Goal: Task Accomplishment & Management: Manage account settings

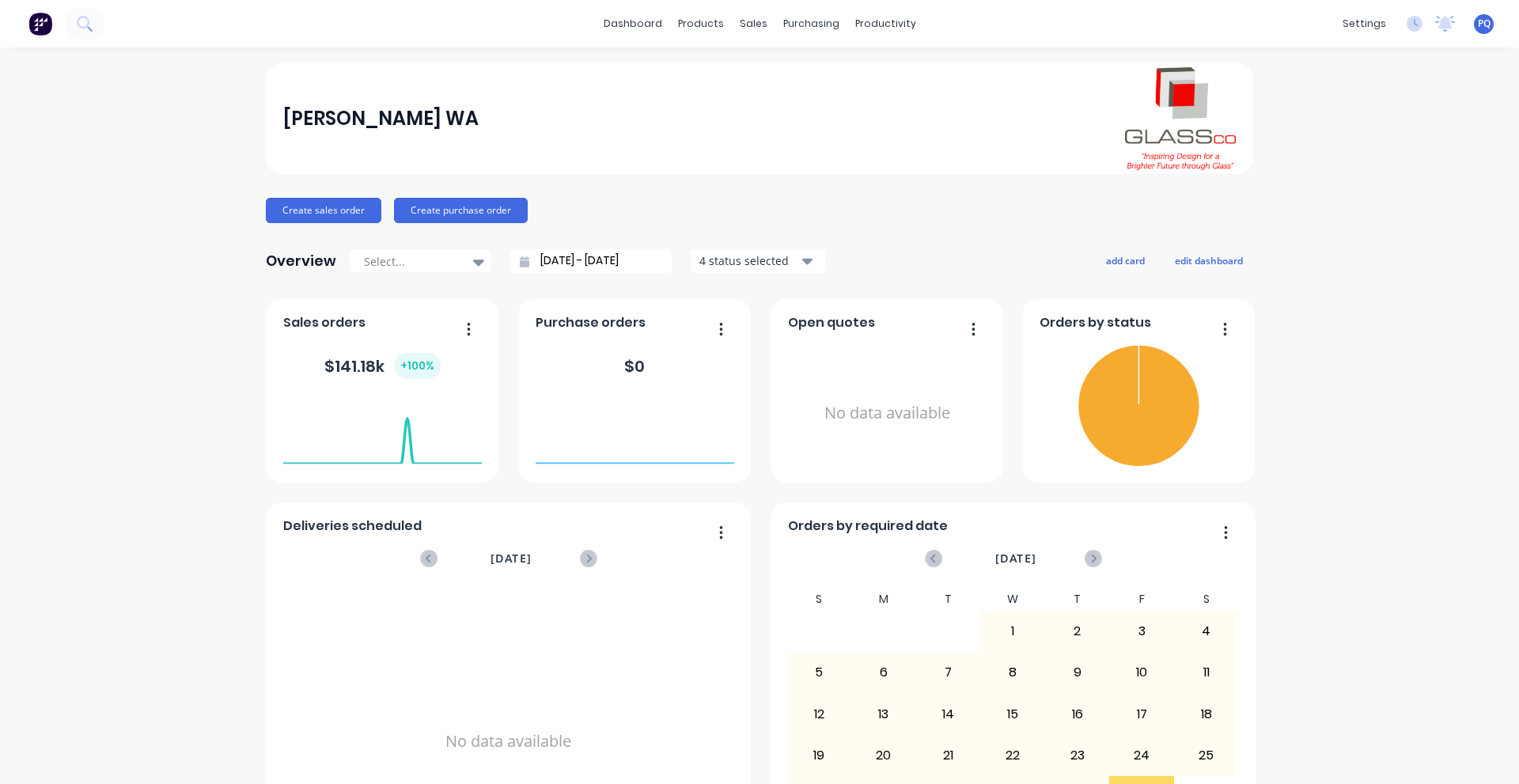
click at [1477, 27] on span "PQ" at bounding box center [1483, 23] width 12 height 14
click at [1418, 201] on button "Sign out" at bounding box center [1385, 198] width 210 height 31
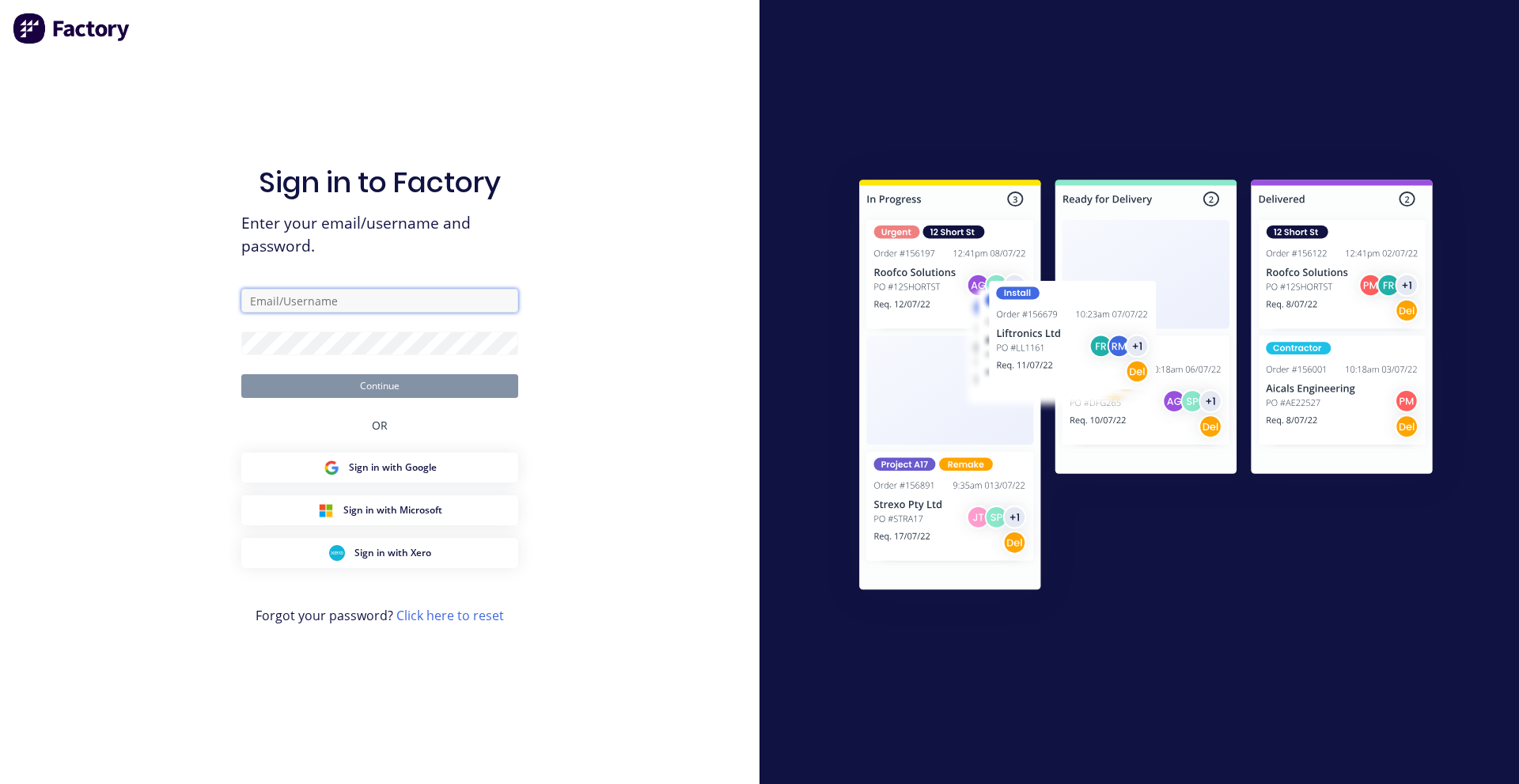
type input "princess@factory.app"
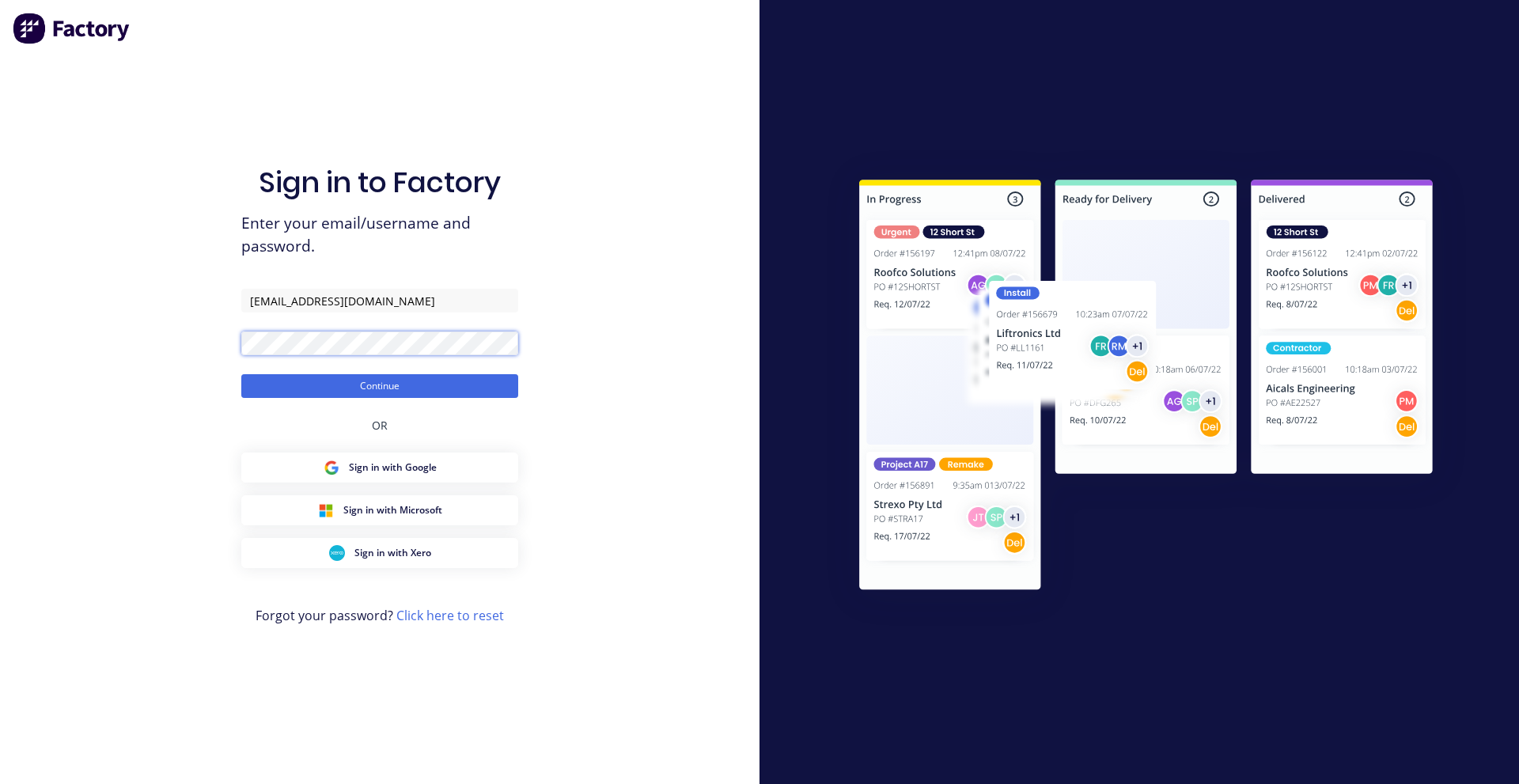
click at [241, 374] on button "Continue" at bounding box center [379, 385] width 277 height 24
